Goal: Transaction & Acquisition: Purchase product/service

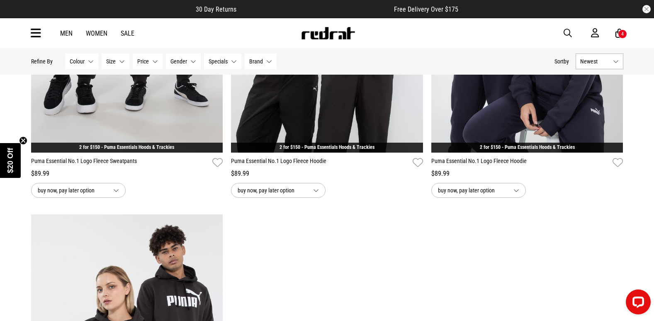
click at [568, 32] on span "button" at bounding box center [567, 33] width 8 height 10
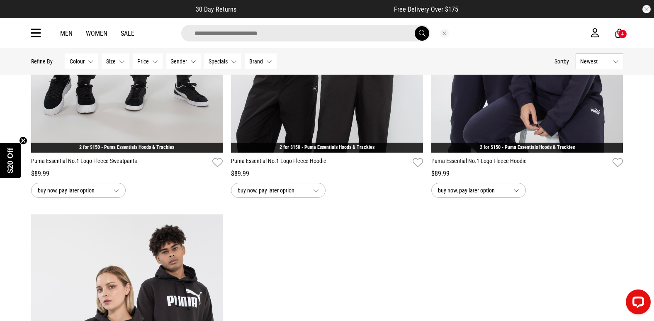
click at [281, 36] on input "search" at bounding box center [305, 33] width 249 height 17
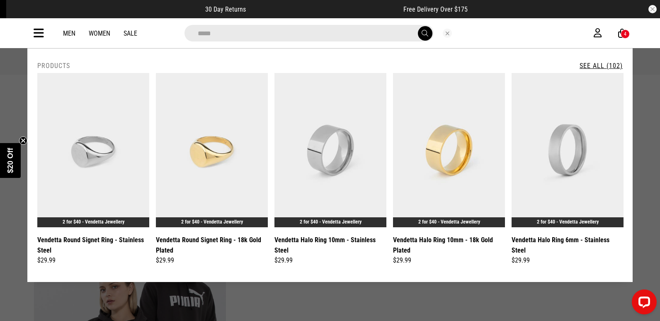
type input "*****"
click at [595, 65] on link "See All (102)" at bounding box center [600, 66] width 43 height 8
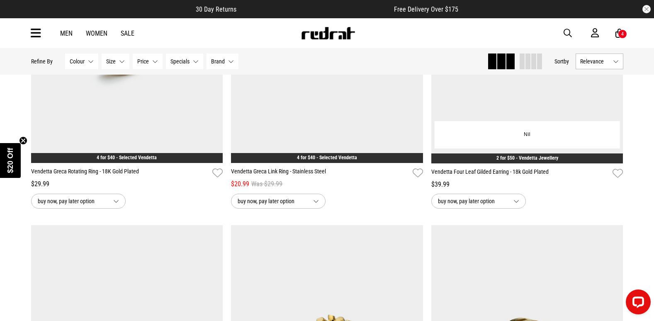
scroll to position [1368, 0]
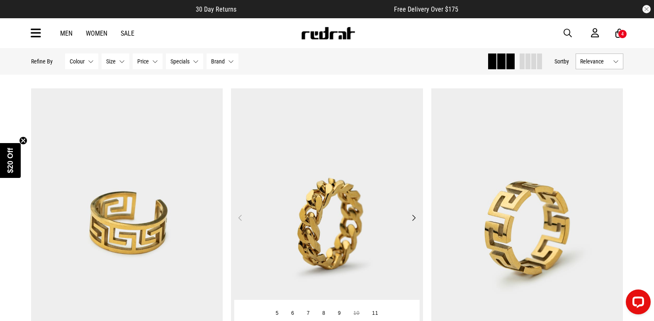
click at [372, 196] on img at bounding box center [327, 222] width 192 height 269
